Goal: Transaction & Acquisition: Purchase product/service

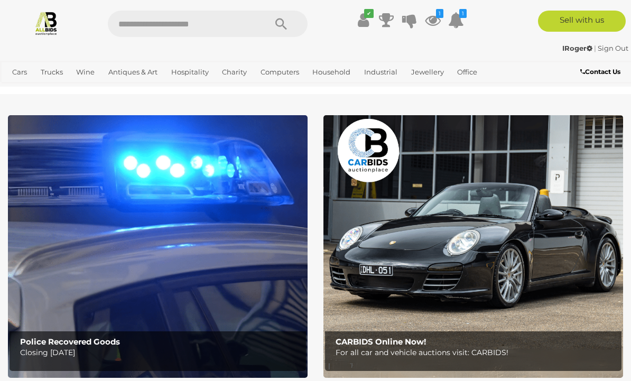
click at [435, 20] on icon at bounding box center [433, 20] width 16 height 19
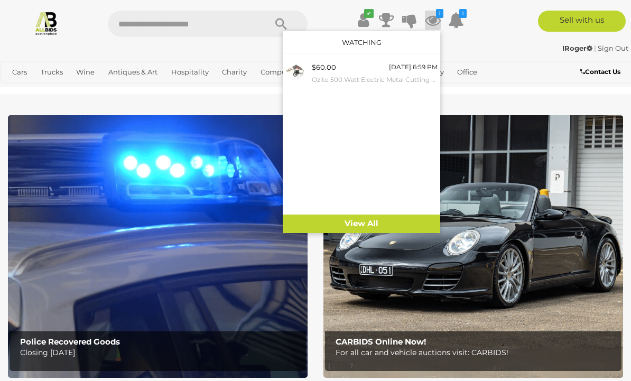
click at [416, 74] on small "Ozito 500 Watt Electric Metal Cutting Shears" at bounding box center [375, 80] width 126 height 12
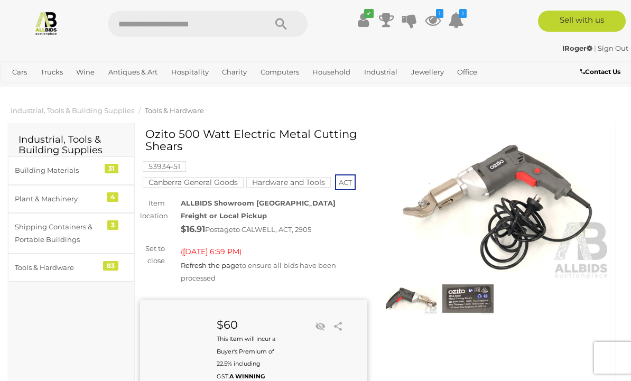
click at [43, 26] on img at bounding box center [46, 23] width 25 height 25
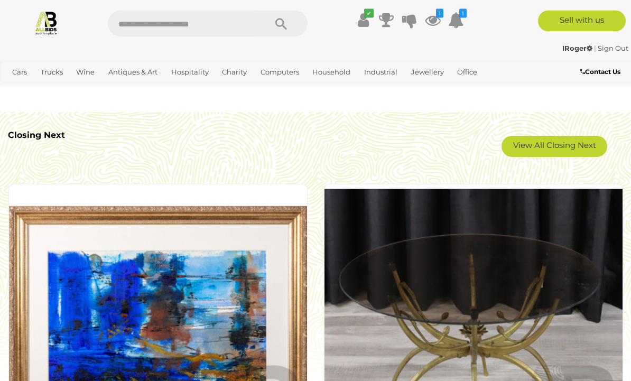
scroll to position [1932, 0]
click at [576, 150] on link "View All Closing Next" at bounding box center [555, 146] width 106 height 21
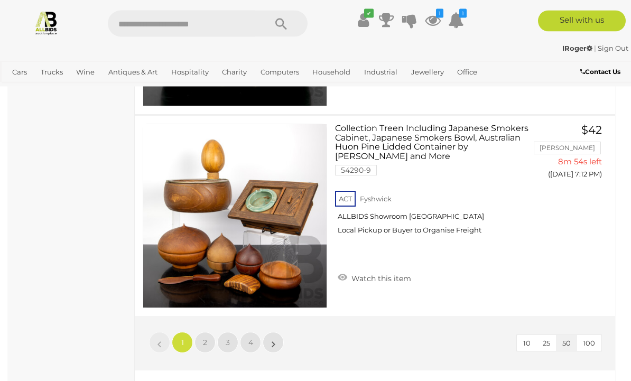
scroll to position [9961, 0]
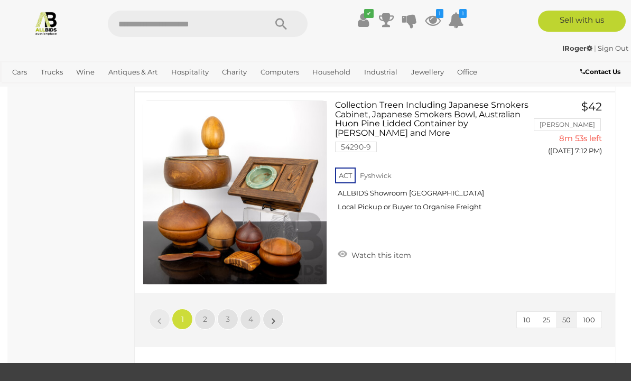
click at [200, 321] on link "2" at bounding box center [205, 319] width 21 height 21
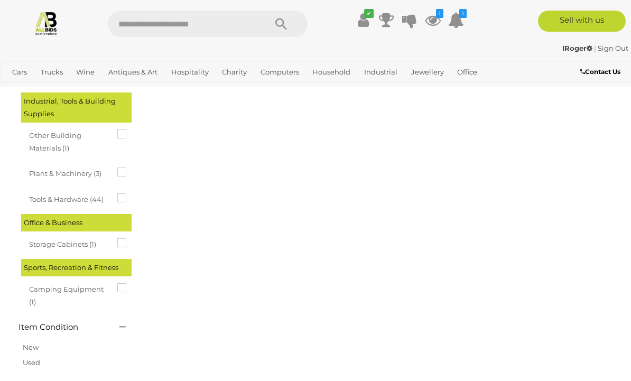
scroll to position [55, 0]
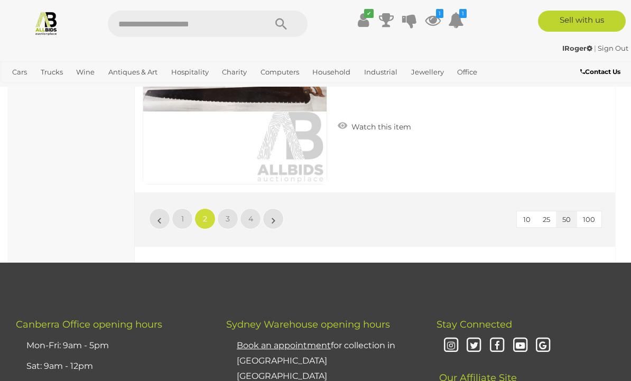
scroll to position [10027, 0]
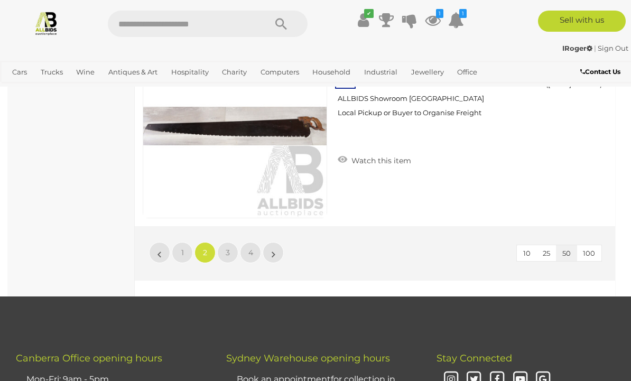
click at [233, 252] on link "3" at bounding box center [227, 252] width 21 height 21
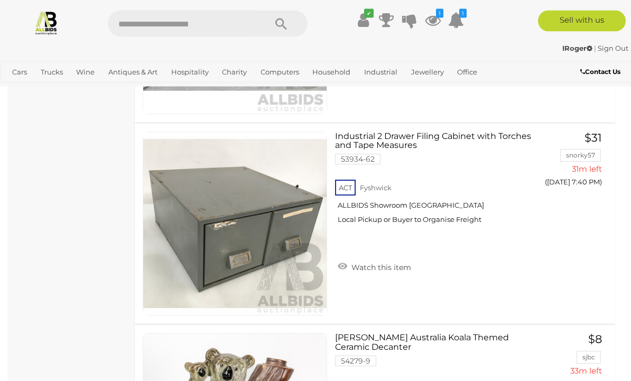
scroll to position [2259, 0]
click at [397, 142] on link "Industrial 2 Drawer Filing Cabinet with Torches and Tape Measures 53934-62 ACT …" at bounding box center [435, 182] width 185 height 100
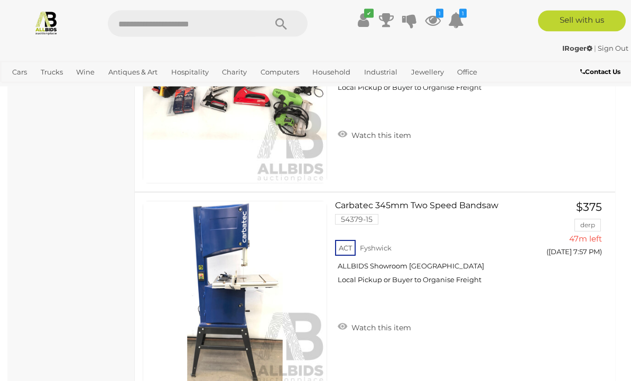
scroll to position [5633, 0]
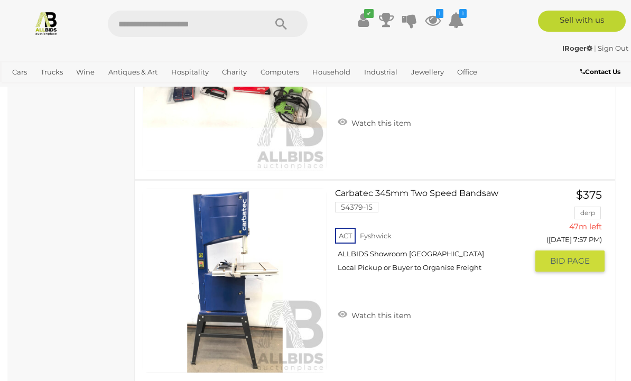
click at [234, 251] on link at bounding box center [235, 281] width 185 height 185
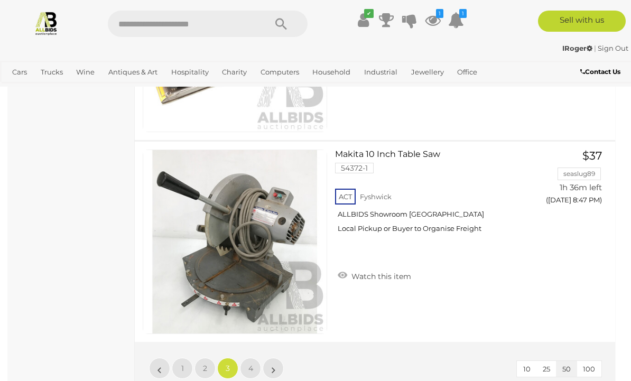
scroll to position [9912, 0]
click at [255, 371] on link "4" at bounding box center [250, 367] width 21 height 21
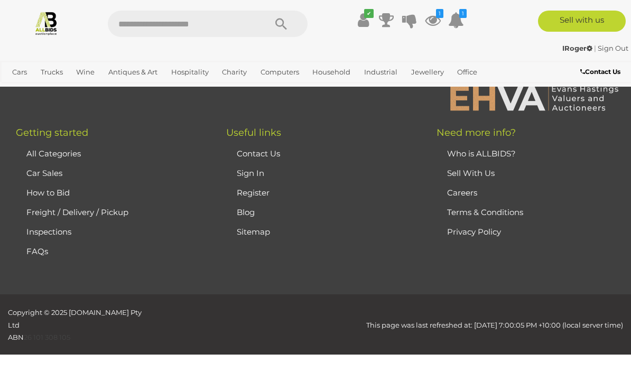
scroll to position [55, 0]
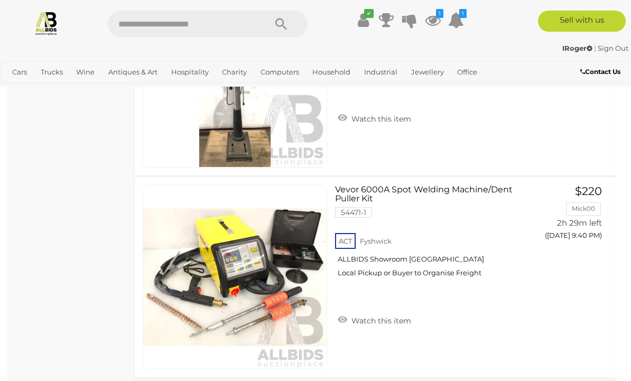
scroll to position [1196, 0]
click at [0, 0] on link "View All Computers Auctions" at bounding box center [0, 0] width 0 height 0
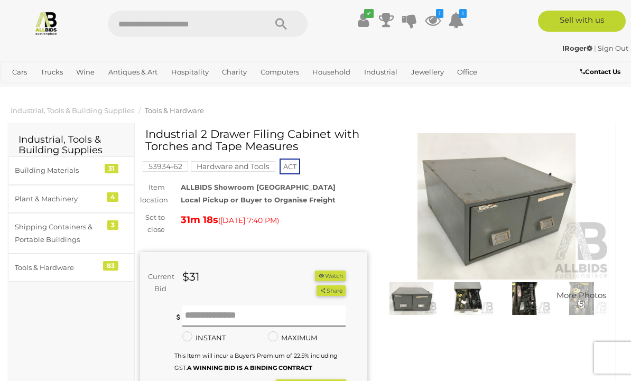
click at [473, 300] on img at bounding box center [468, 298] width 51 height 33
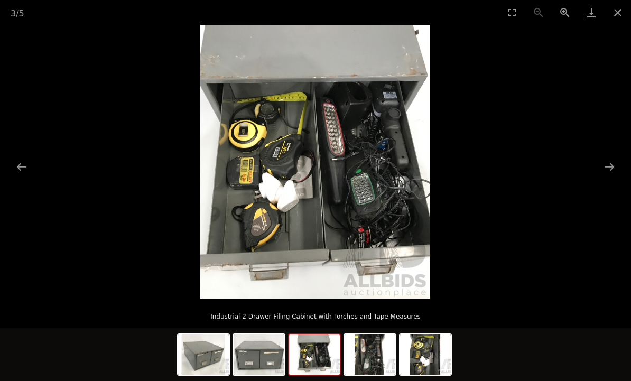
click at [611, 169] on button "Next slide" at bounding box center [610, 167] width 22 height 21
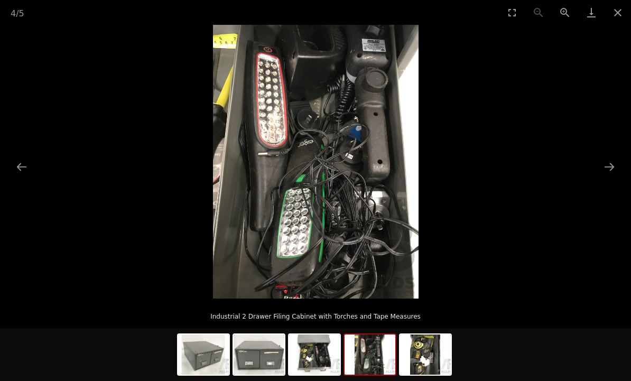
click at [610, 170] on button "Next slide" at bounding box center [610, 167] width 22 height 21
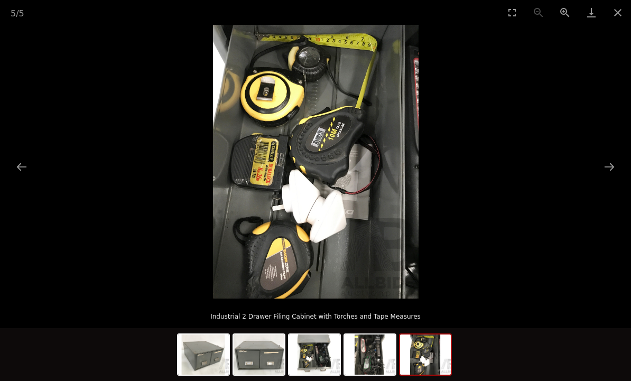
click at [604, 169] on button "Next slide" at bounding box center [610, 167] width 22 height 21
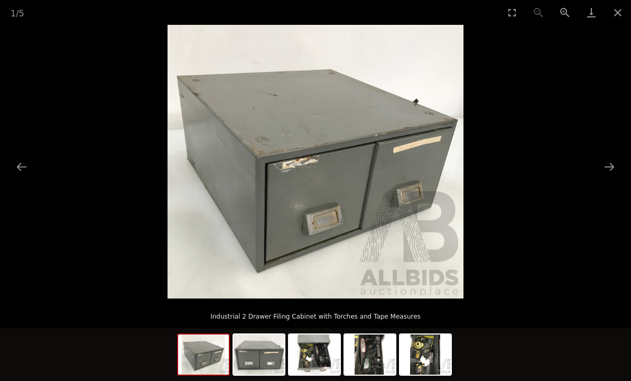
click at [603, 164] on button "Next slide" at bounding box center [610, 167] width 22 height 21
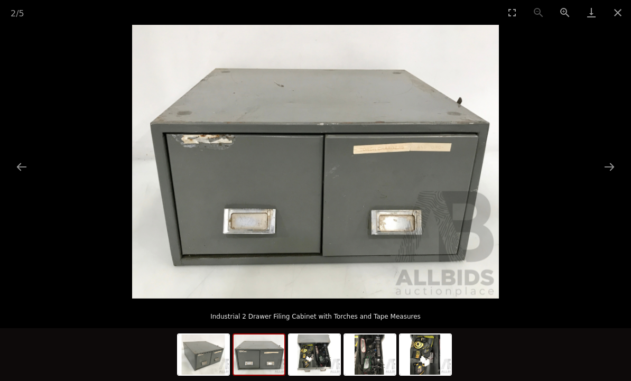
click at [618, 16] on button "Close gallery" at bounding box center [618, 12] width 26 height 25
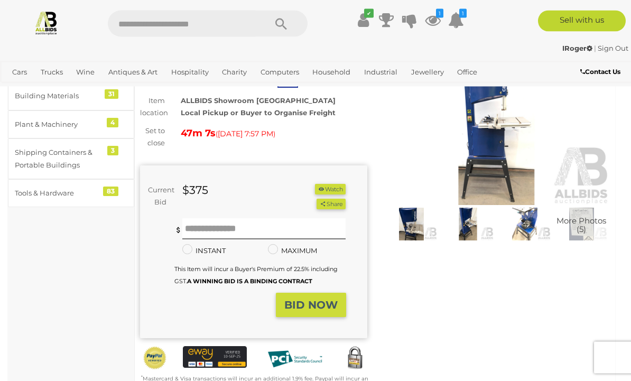
scroll to position [77, 0]
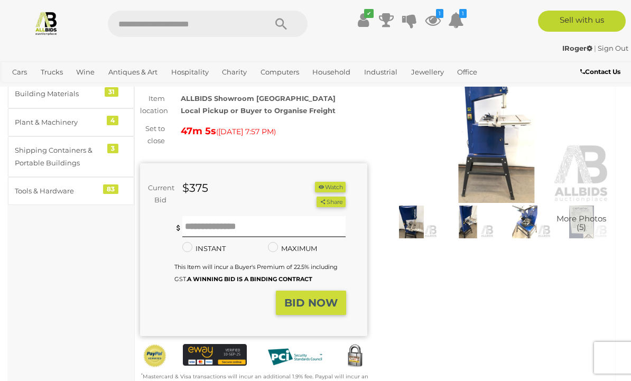
click at [332, 188] on button "Watch" at bounding box center [330, 187] width 31 height 11
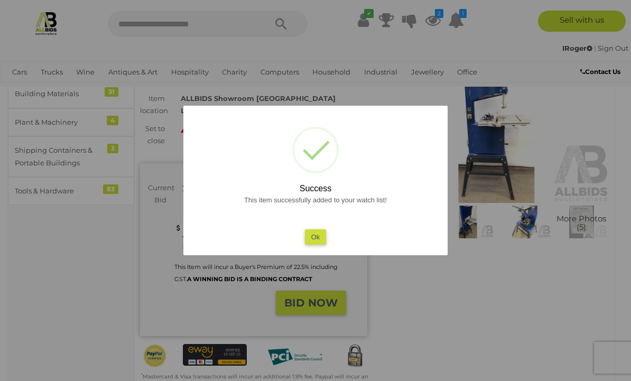
click at [324, 245] on button "Ok" at bounding box center [316, 236] width 22 height 15
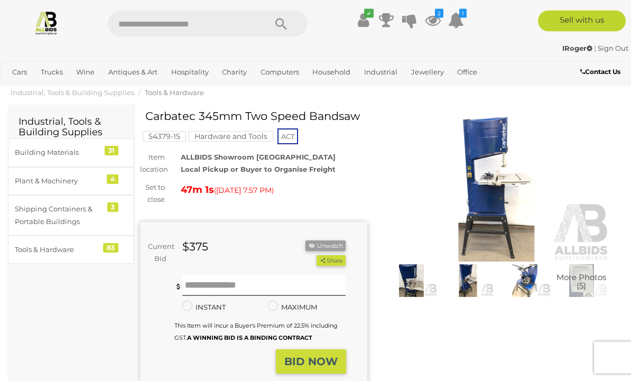
scroll to position [0, 0]
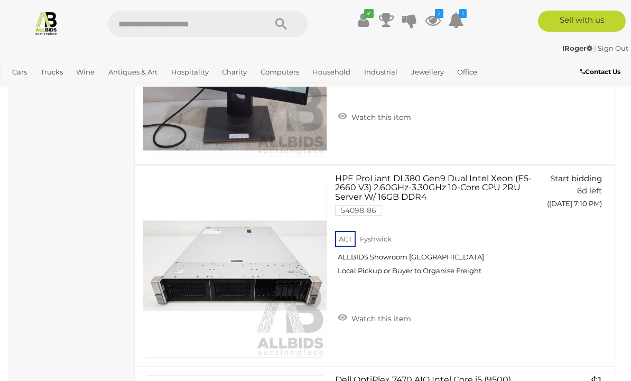
scroll to position [1747, 0]
